Goal: Task Accomplishment & Management: Use online tool/utility

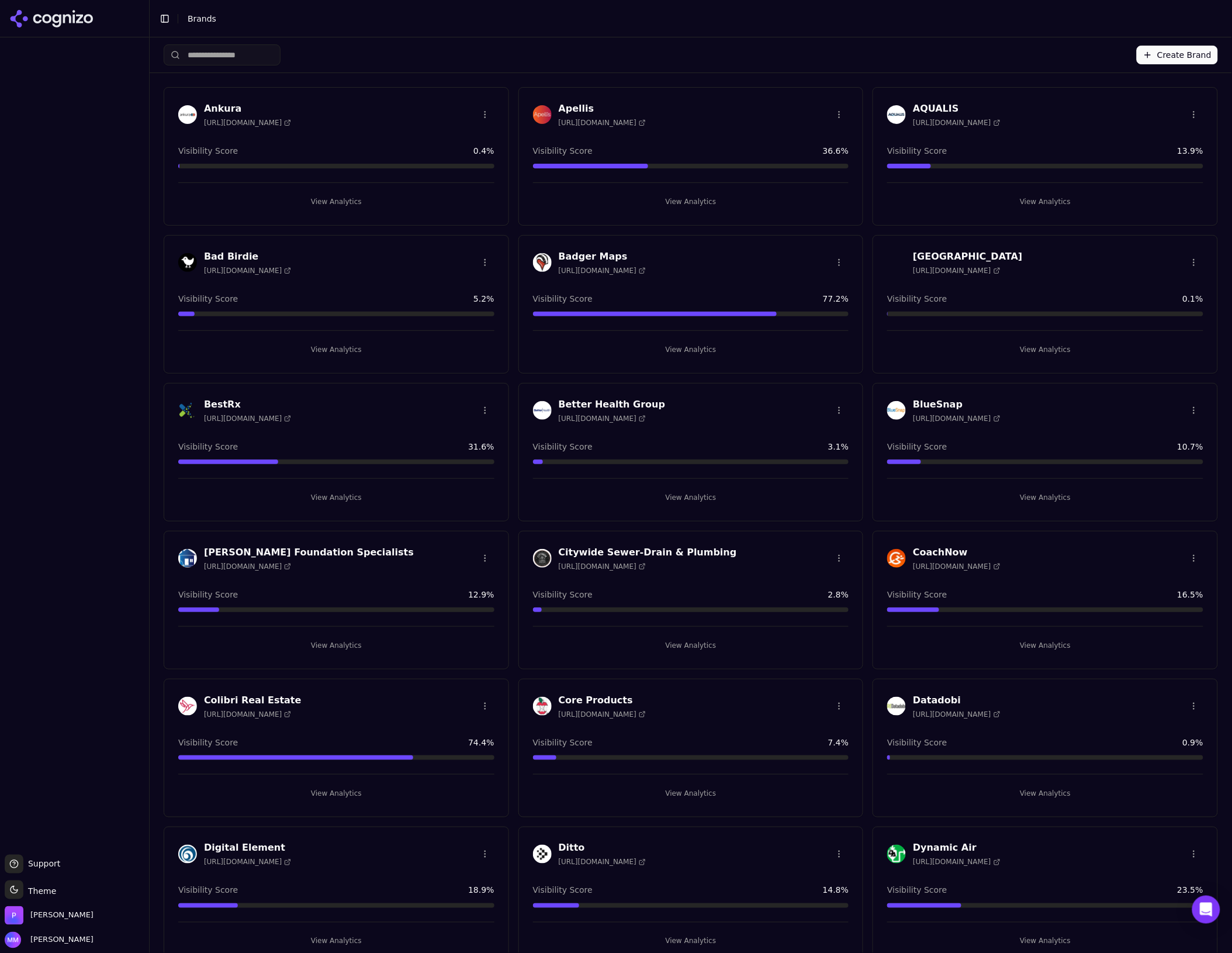
click at [339, 197] on button "View Analytics" at bounding box center [337, 202] width 316 height 19
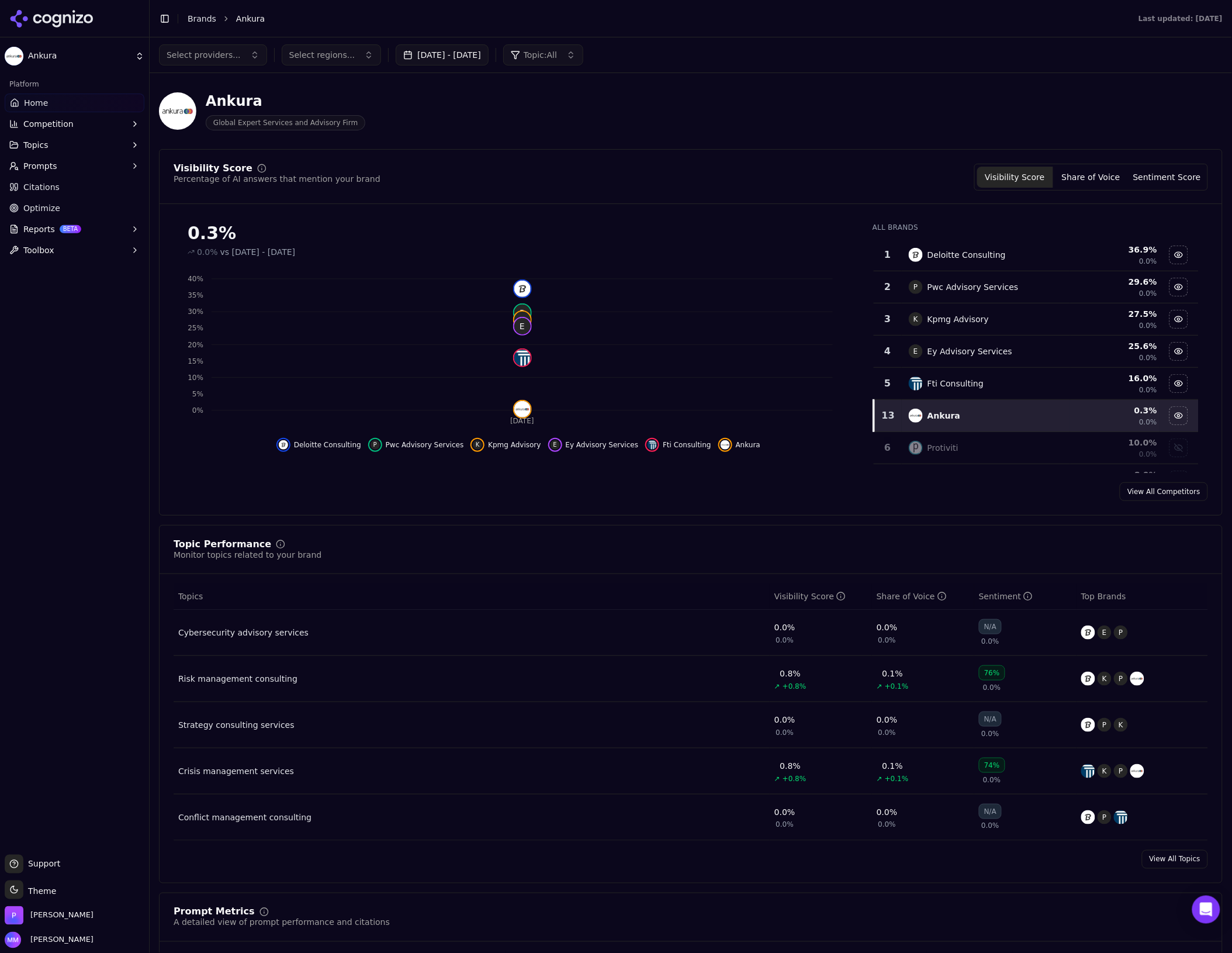
click at [488, 51] on button "Sep 09, 2025 - Oct 09, 2025" at bounding box center [442, 55] width 93 height 21
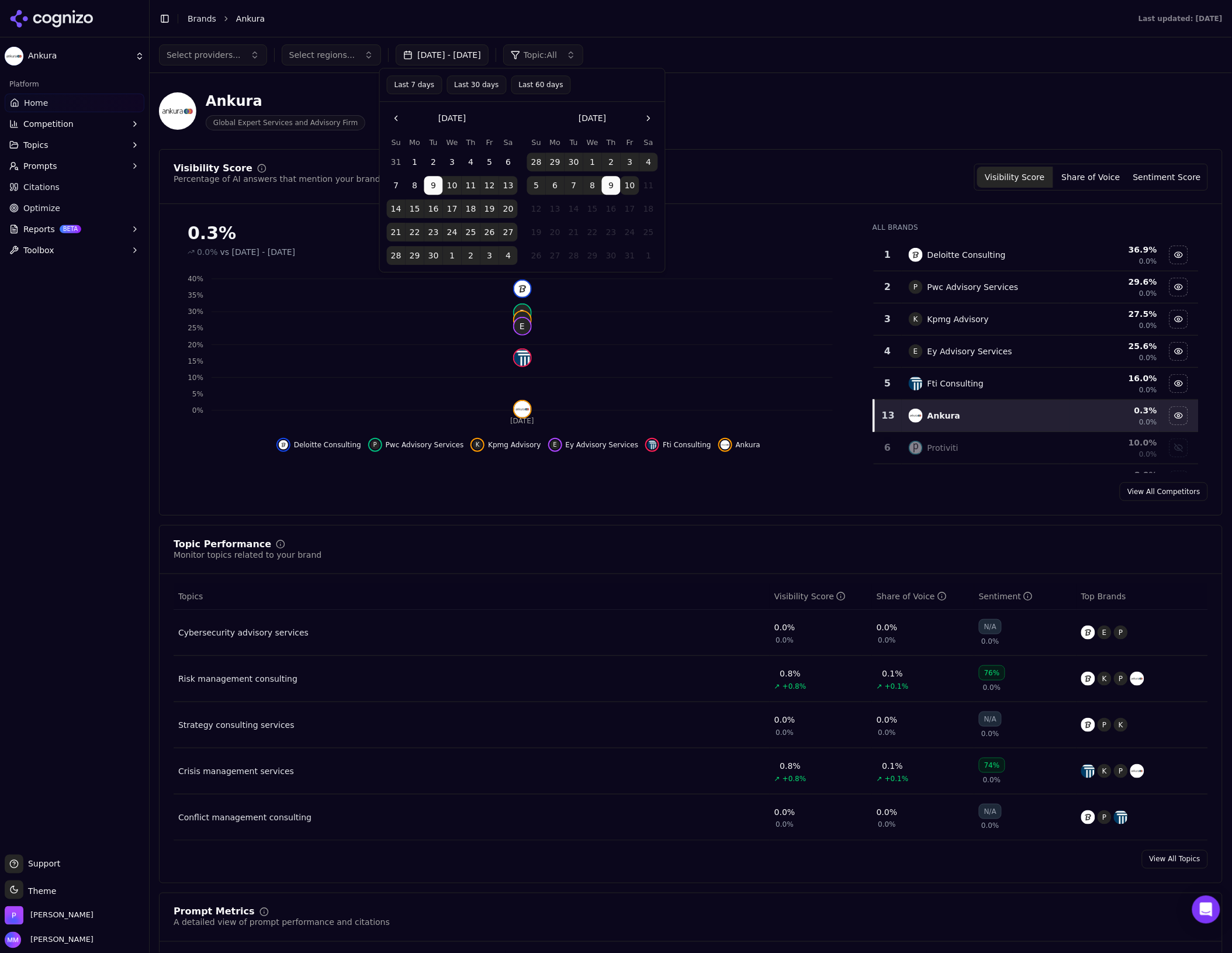
click at [629, 183] on button "10" at bounding box center [630, 185] width 19 height 19
click at [449, 179] on button "10" at bounding box center [452, 185] width 19 height 19
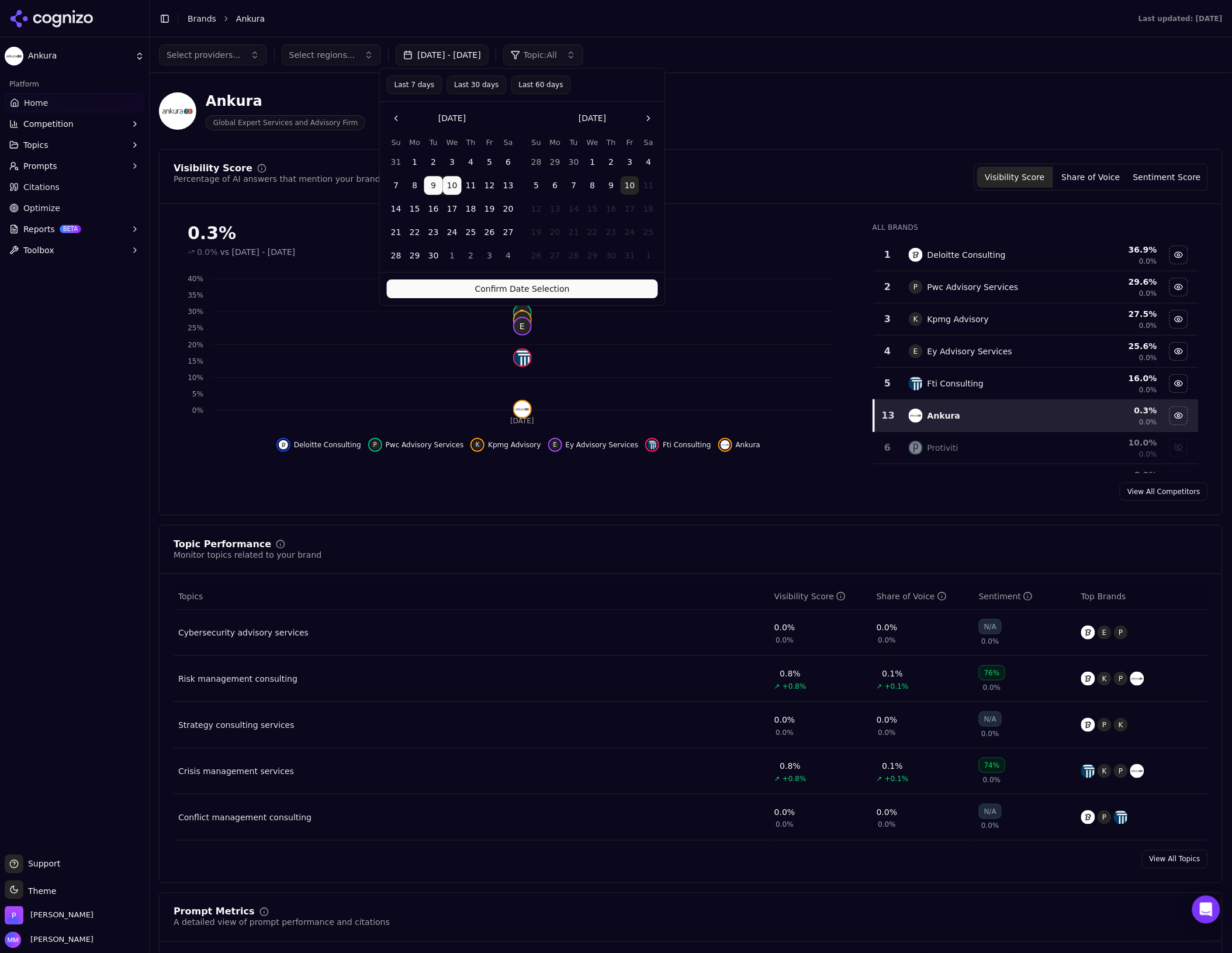
click at [632, 171] on tbody "28 29 30 1 2 3 4 5 6 7 8 9 10 11 12 13 14 15 16 17 18 19 20 21 22 23 24 25 26 2…" at bounding box center [592, 207] width 131 height 117
click at [630, 183] on button "10" at bounding box center [630, 185] width 19 height 19
click at [455, 179] on button "10" at bounding box center [452, 185] width 19 height 19
click at [453, 179] on button "10" at bounding box center [452, 185] width 19 height 19
click at [637, 183] on button "10" at bounding box center [630, 185] width 19 height 19
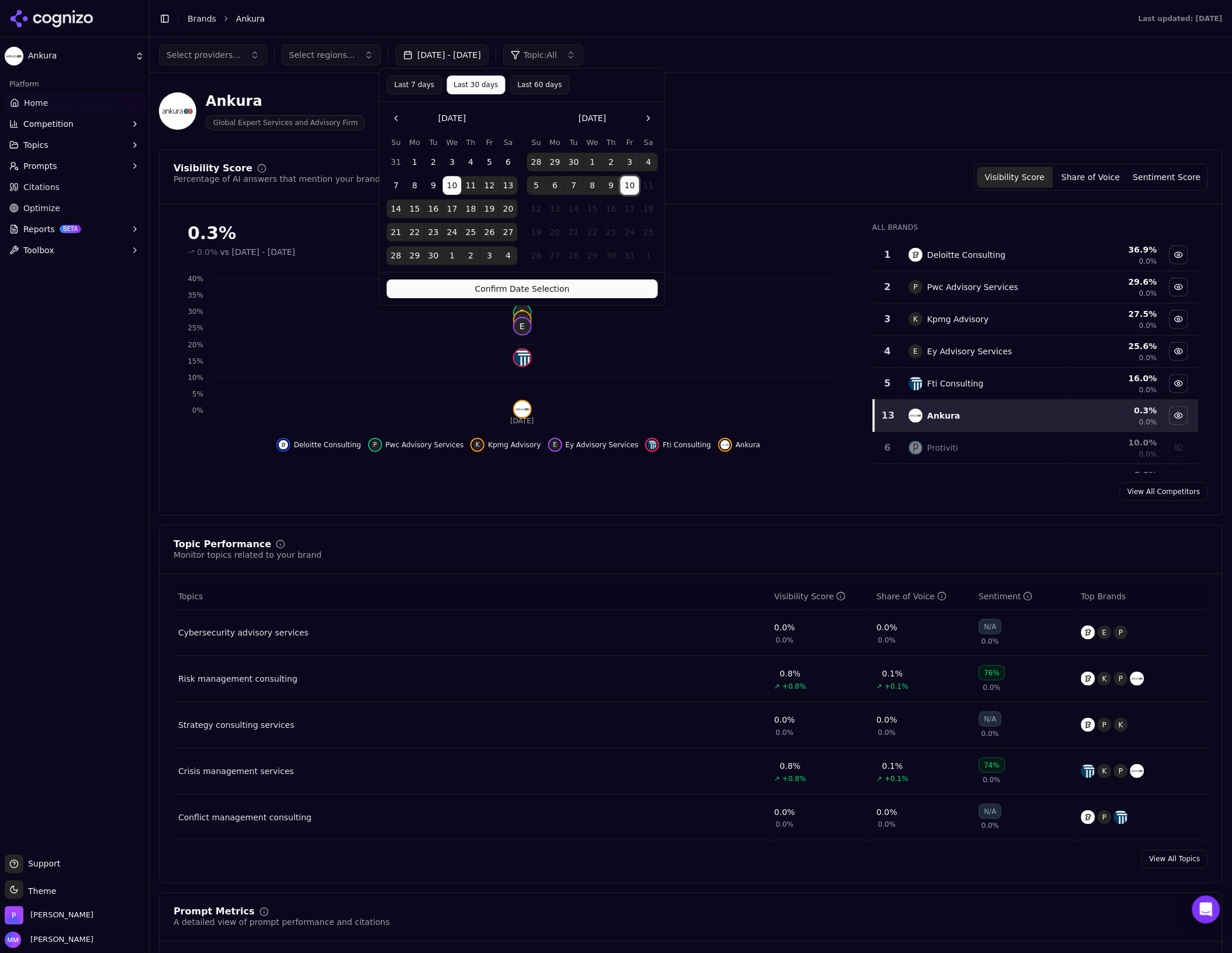
click at [581, 284] on button "Confirm Date Selection" at bounding box center [522, 289] width 271 height 19
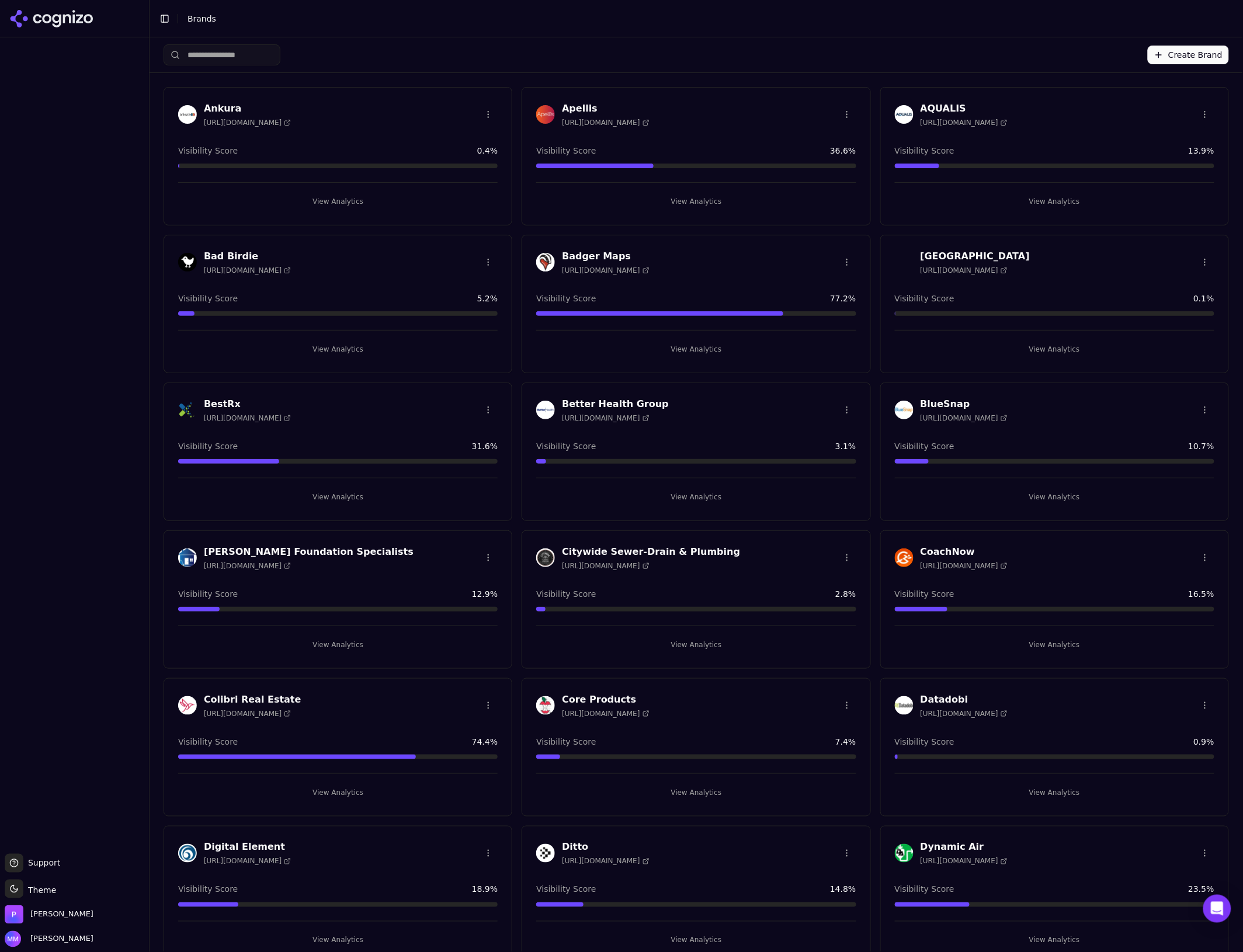
click at [225, 109] on h3 "Ankura" at bounding box center [247, 108] width 87 height 14
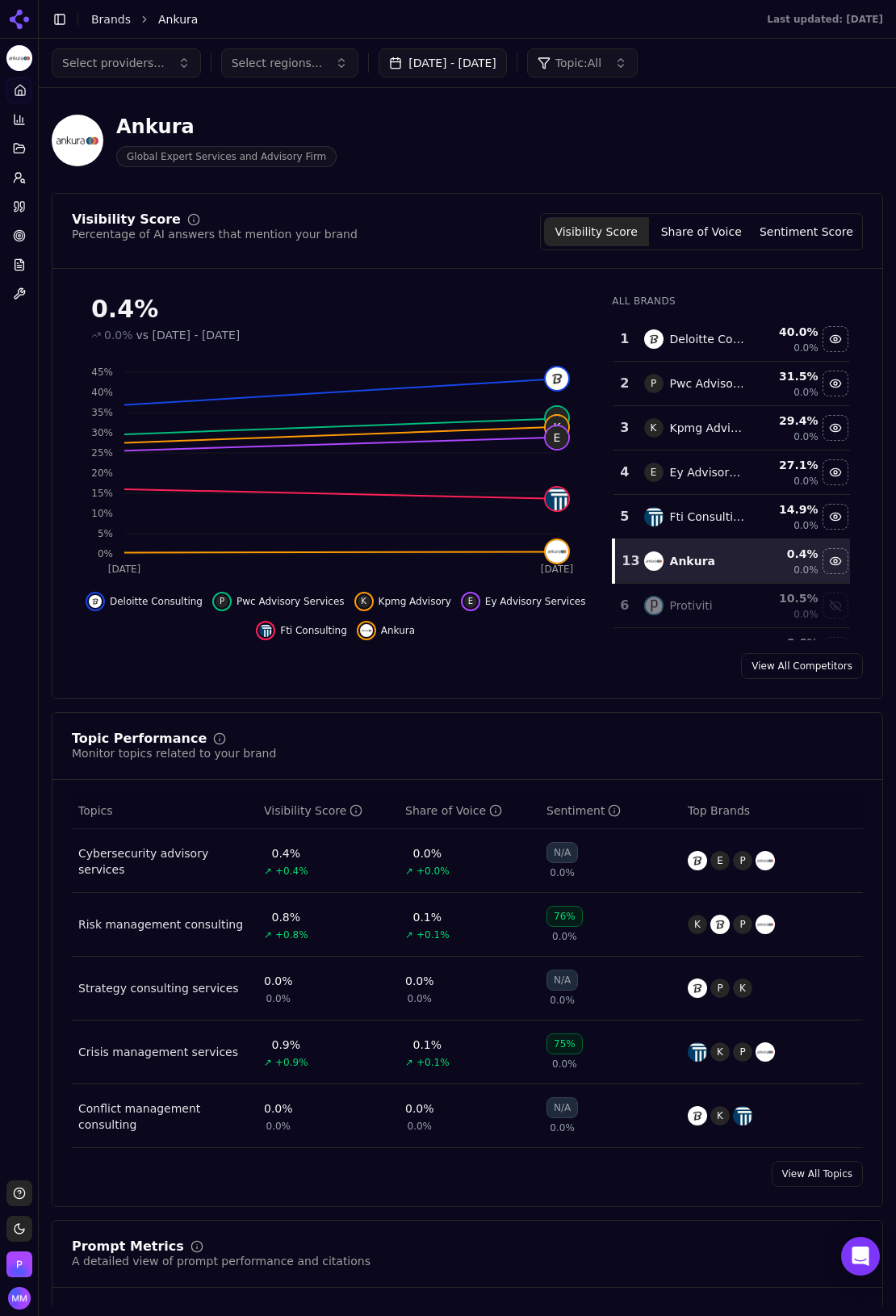
click at [699, 225] on button "Share of Voice" at bounding box center [702, 232] width 105 height 29
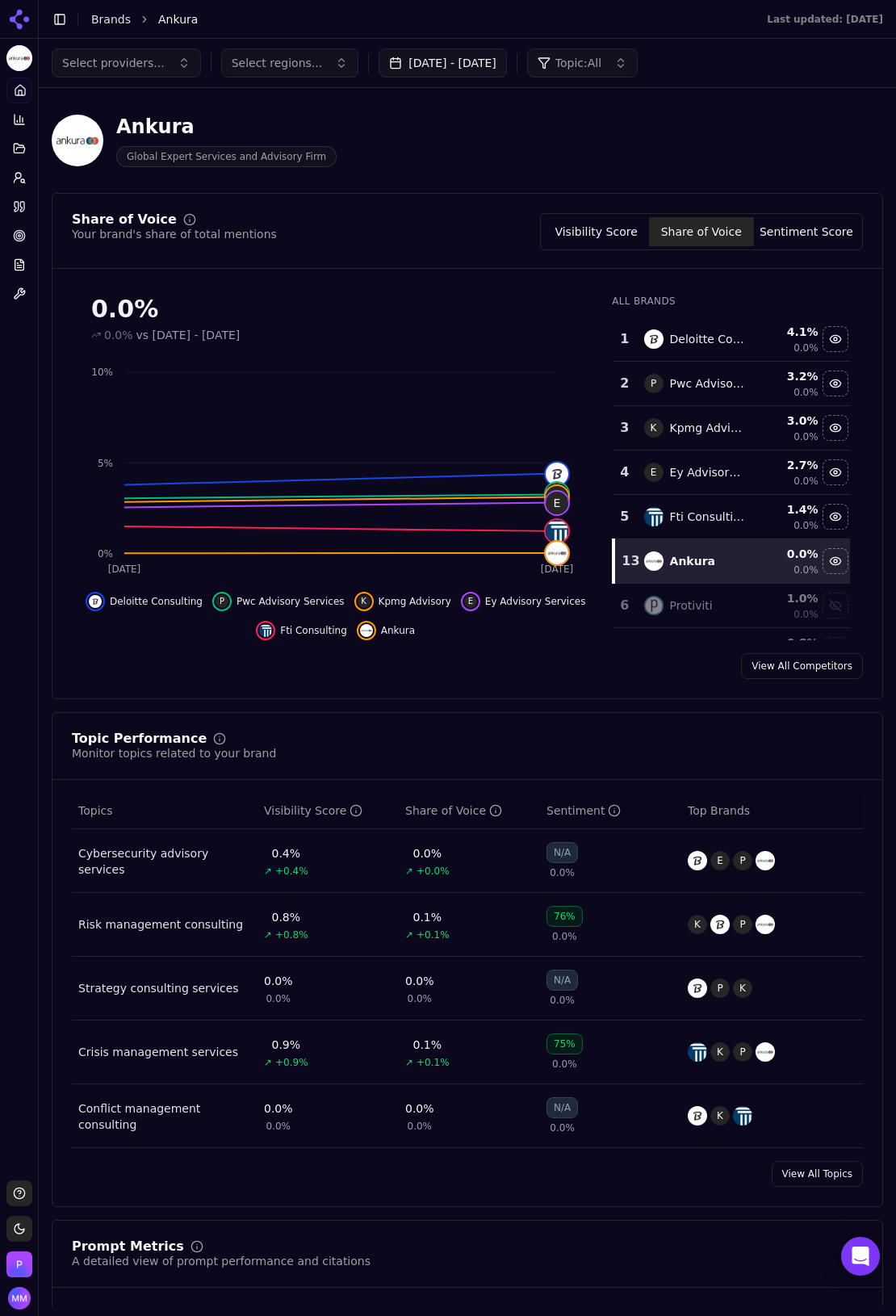
click at [818, 242] on button "Sentiment Score" at bounding box center [806, 232] width 105 height 29
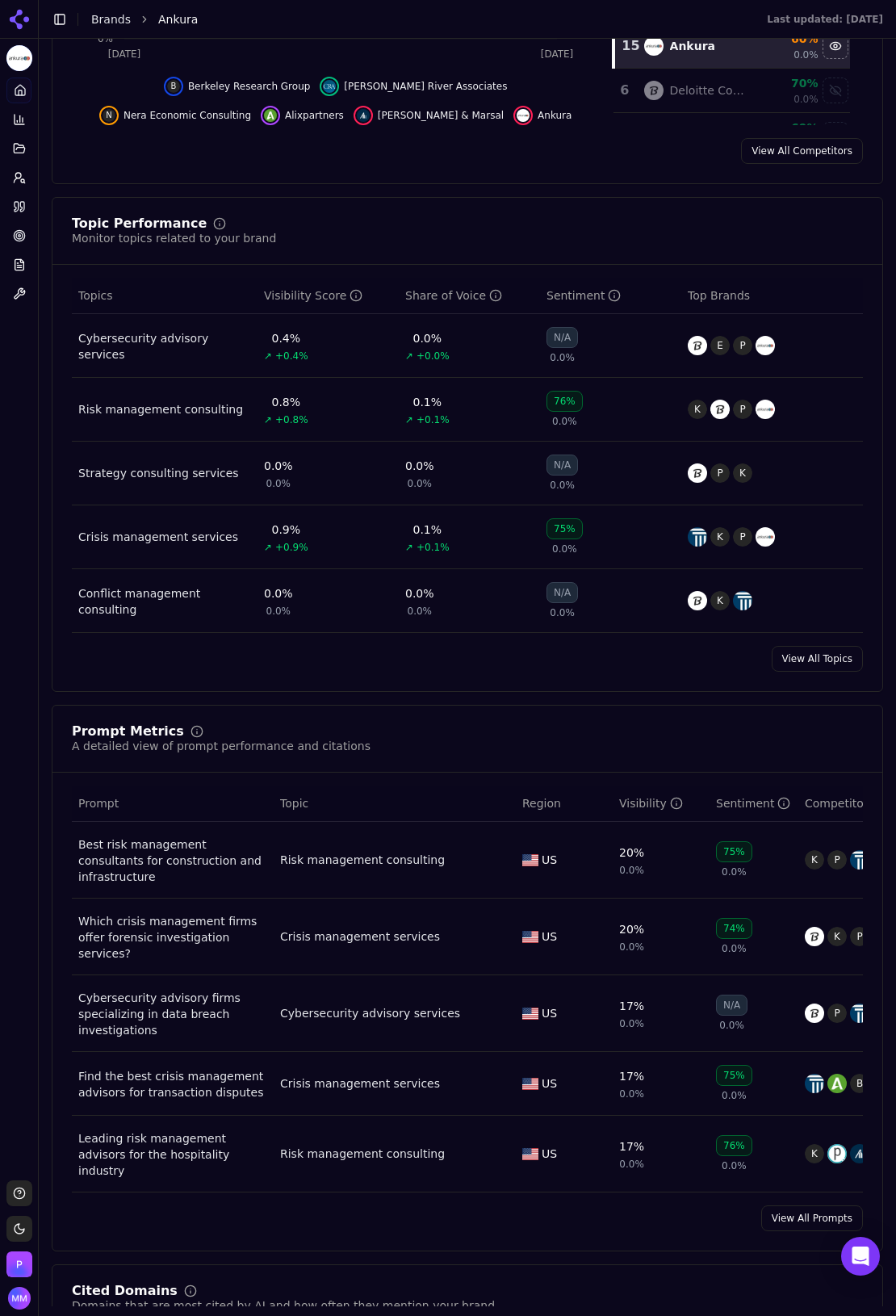
scroll to position [526, 0]
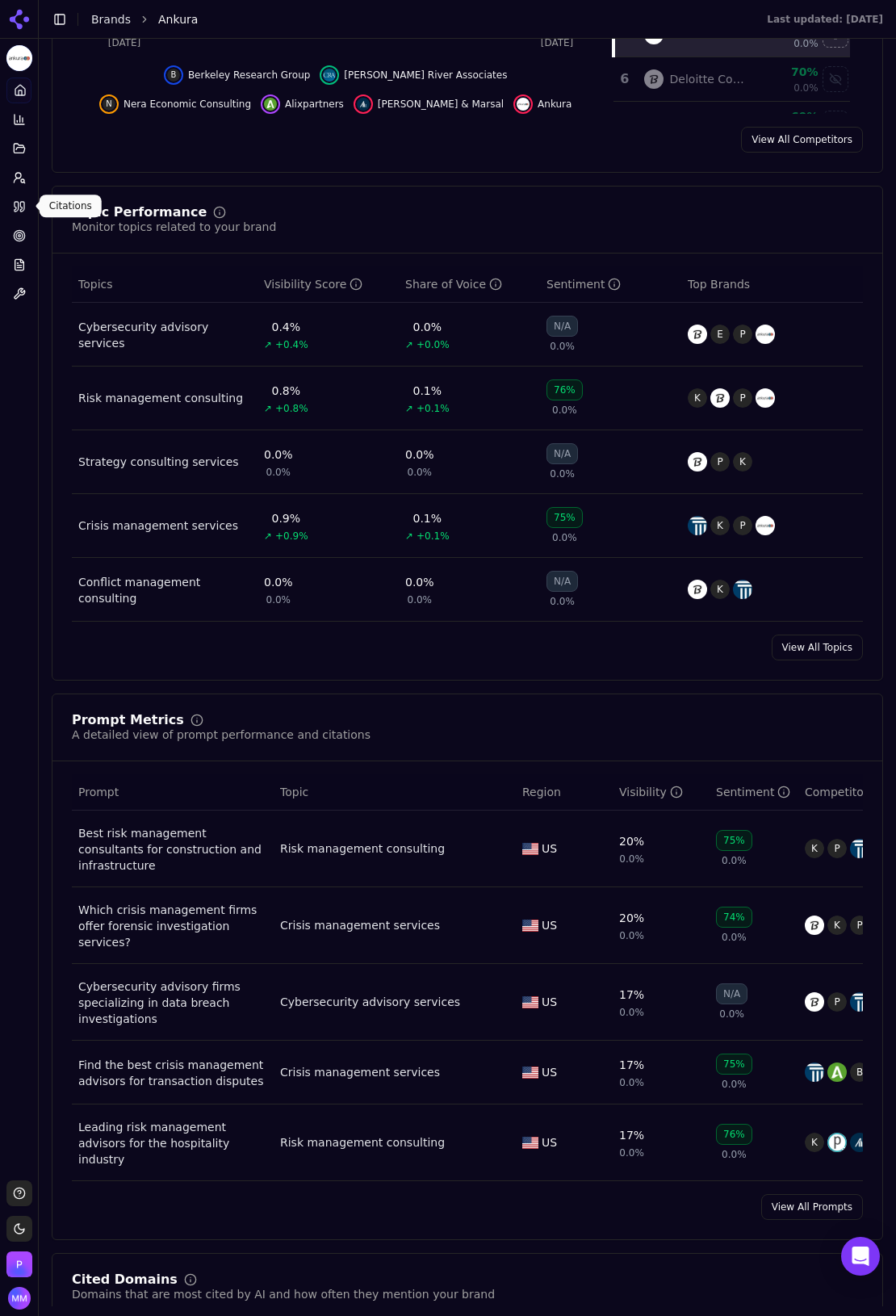
click at [17, 208] on icon at bounding box center [19, 206] width 13 height 13
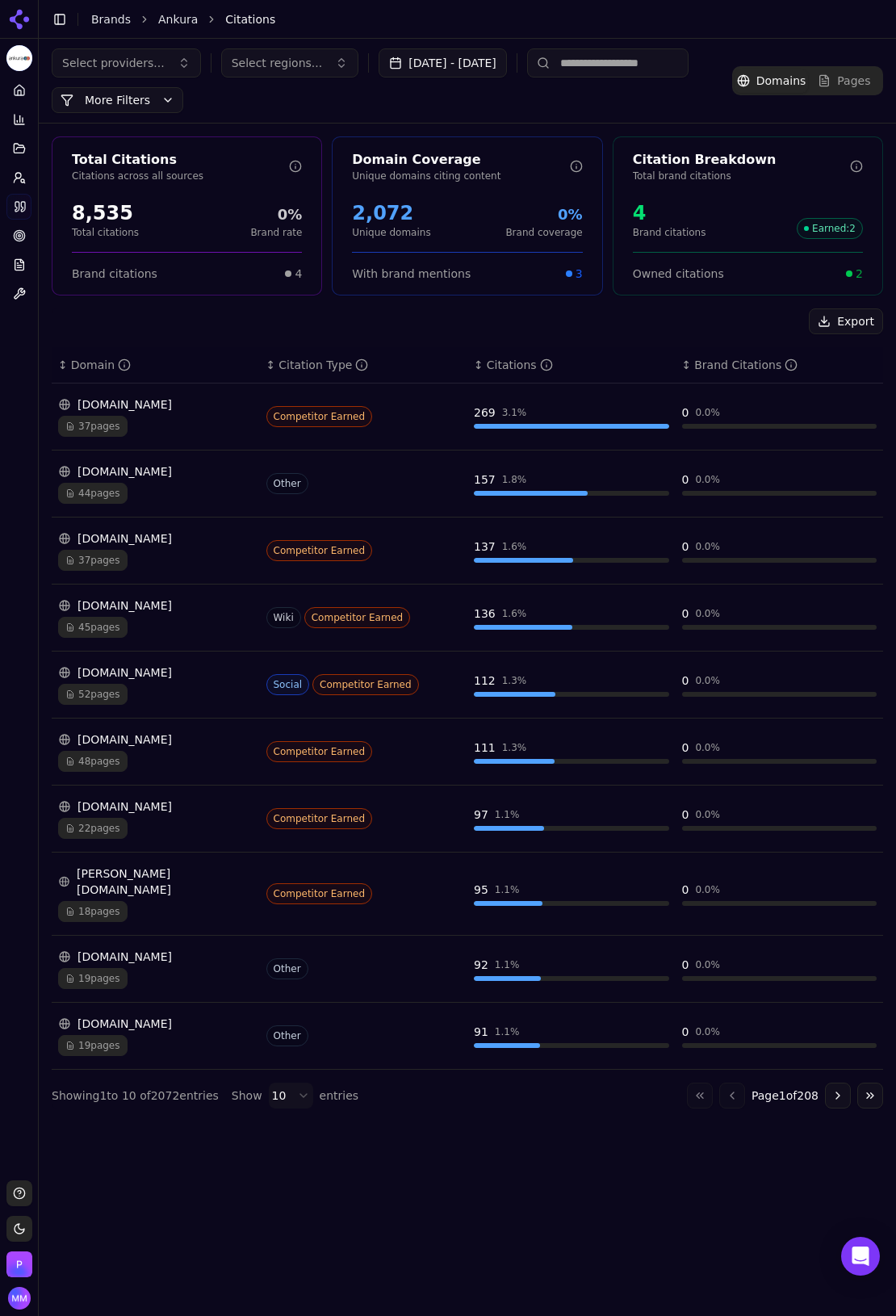
click at [861, 321] on button "Export" at bounding box center [846, 321] width 74 height 26
click at [20, 180] on icon at bounding box center [19, 178] width 13 height 13
click at [69, 182] on span "Prompts" at bounding box center [77, 187] width 47 height 17
click at [74, 227] on span "Active" at bounding box center [140, 223] width 172 height 17
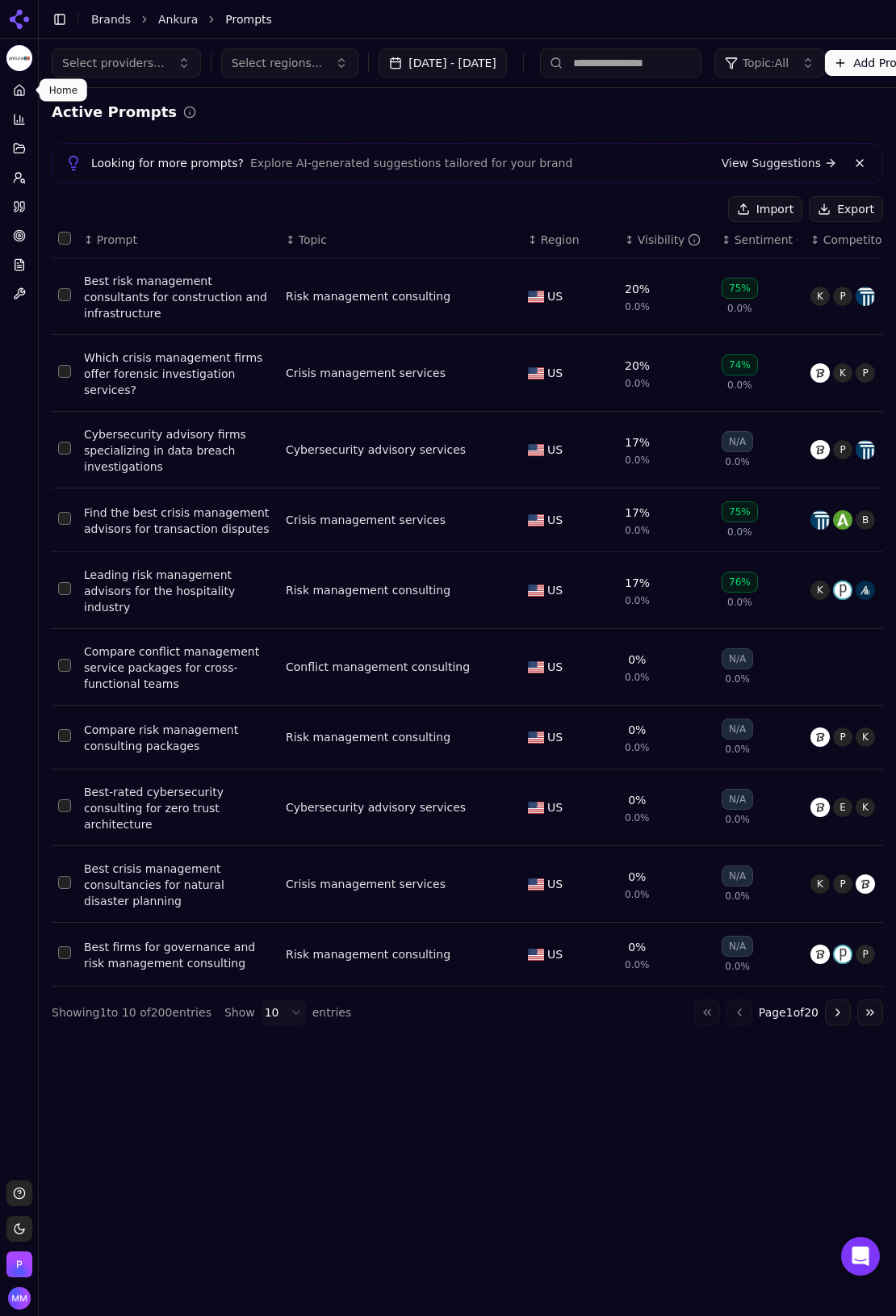
click at [22, 91] on icon at bounding box center [19, 91] width 13 height 13
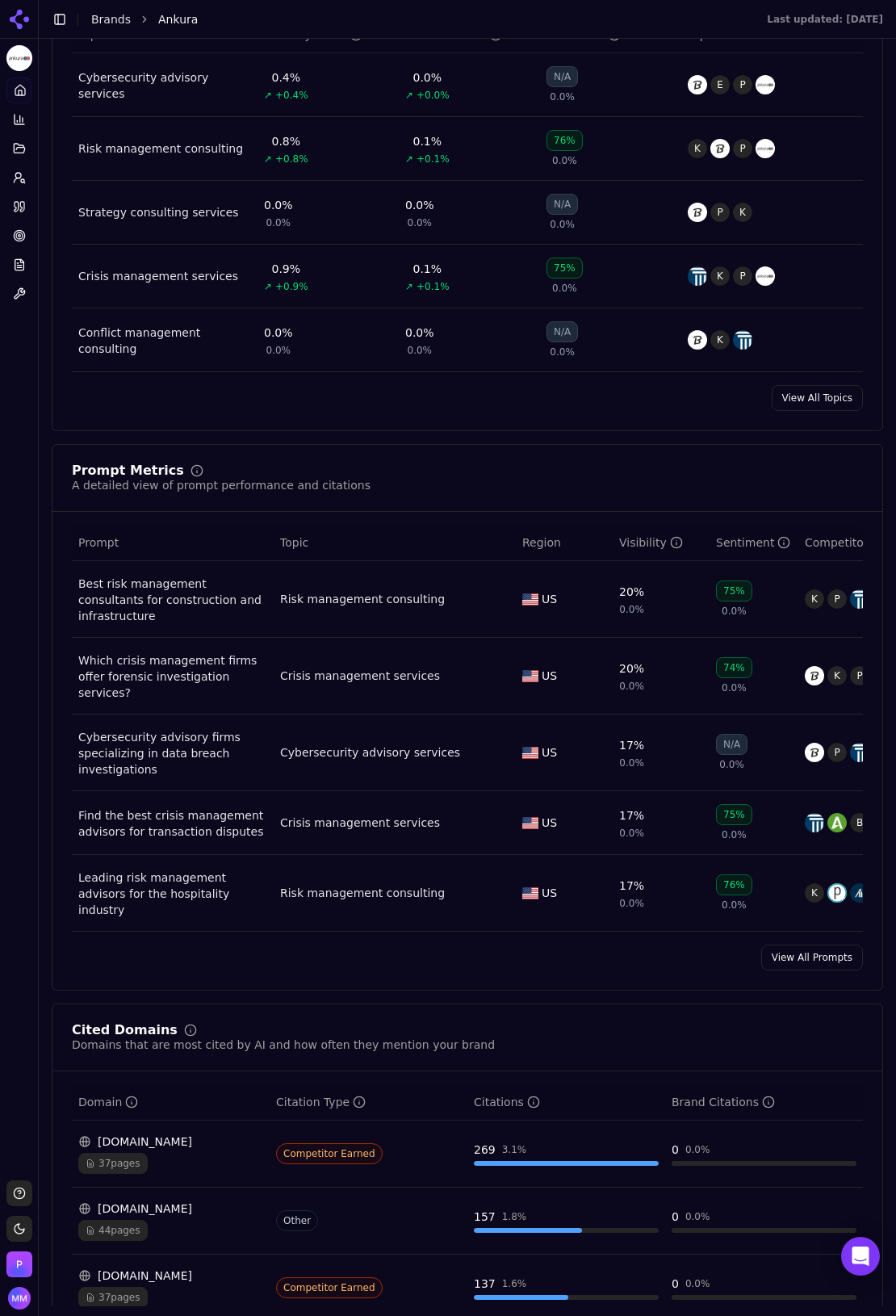
scroll to position [791, 0]
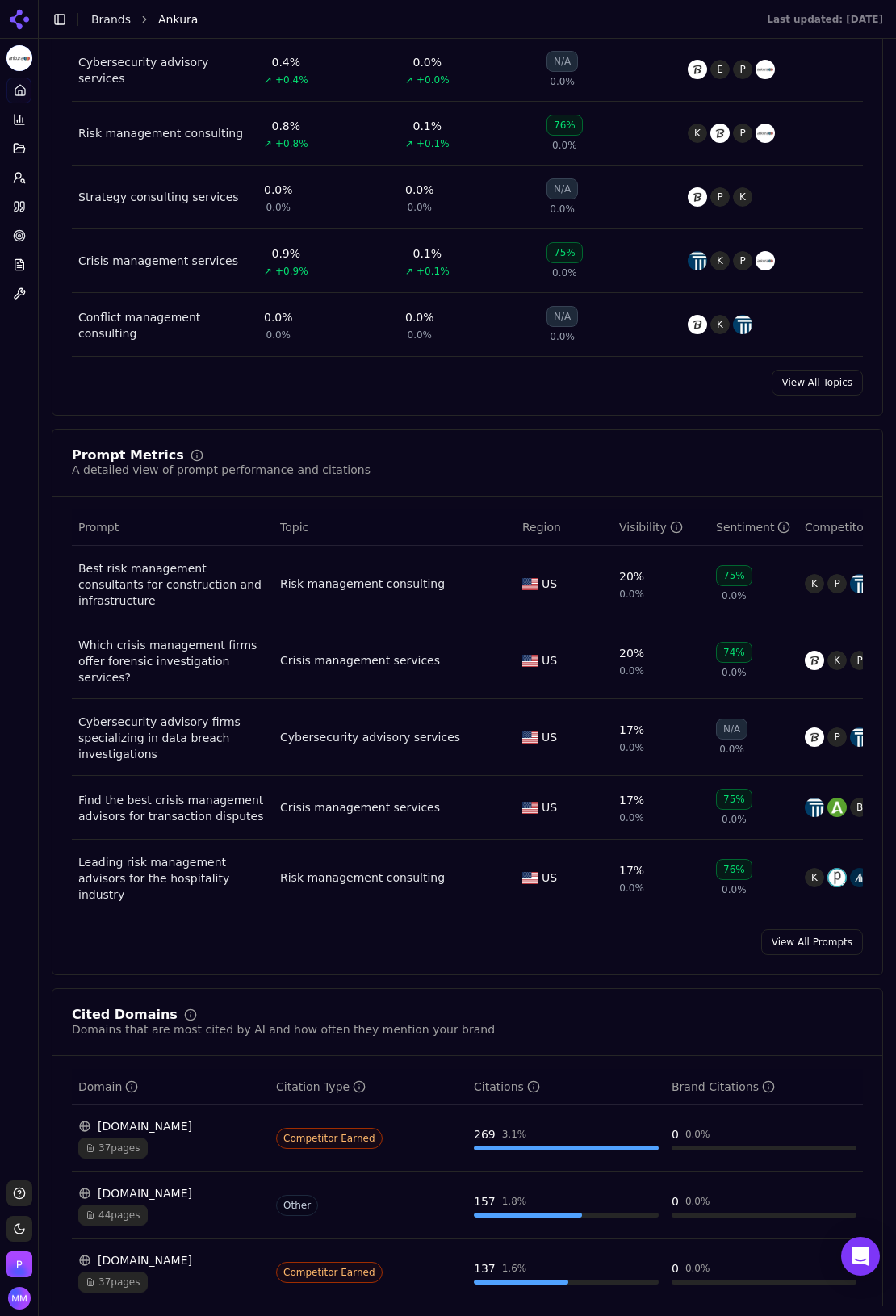
click at [809, 936] on link "View All Prompts" at bounding box center [812, 943] width 102 height 26
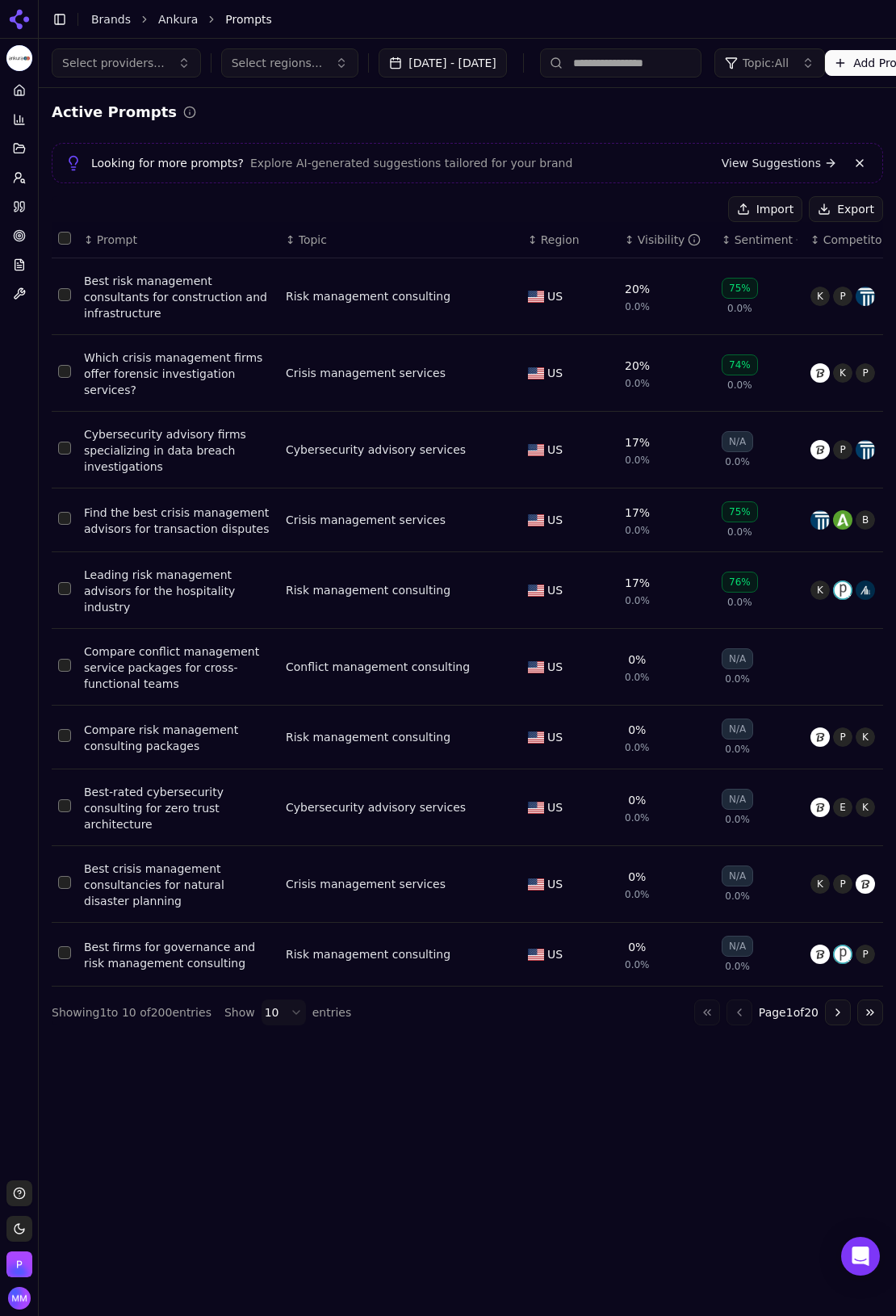
click at [857, 206] on button "Export" at bounding box center [846, 209] width 74 height 26
